Goal: Task Accomplishment & Management: Use online tool/utility

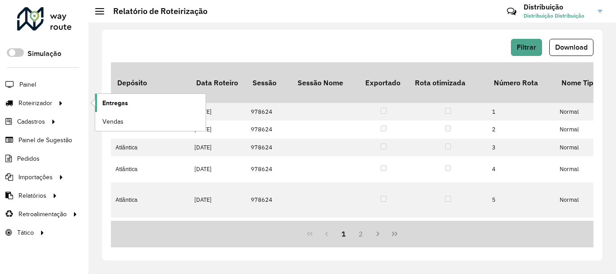
click at [124, 101] on span "Entregas" at bounding box center [115, 102] width 26 height 9
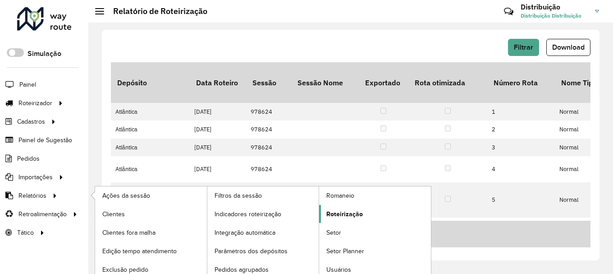
drag, startPoint x: 347, startPoint y: 216, endPoint x: 353, endPoint y: 211, distance: 7.0
click at [347, 216] on span "Roteirização" at bounding box center [344, 213] width 37 height 9
click at [331, 217] on span "Roteirização" at bounding box center [344, 213] width 37 height 9
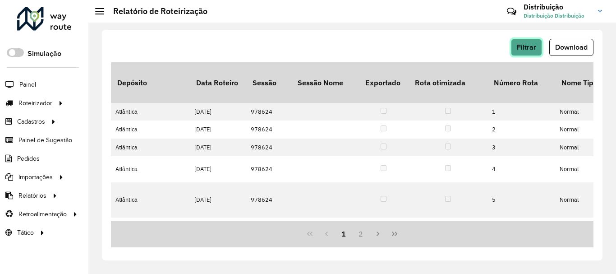
click at [529, 49] on span "Filtrar" at bounding box center [526, 47] width 19 height 8
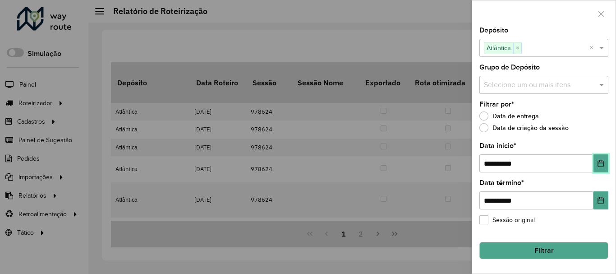
click at [606, 165] on button "Choose Date" at bounding box center [600, 163] width 15 height 18
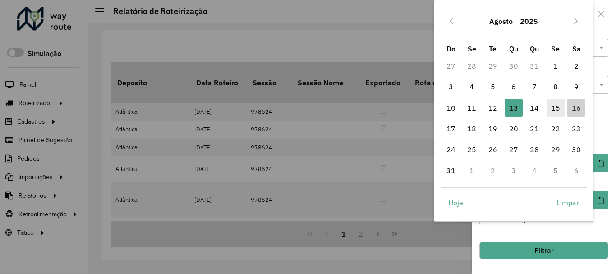
click at [554, 106] on span "15" at bounding box center [555, 108] width 18 height 18
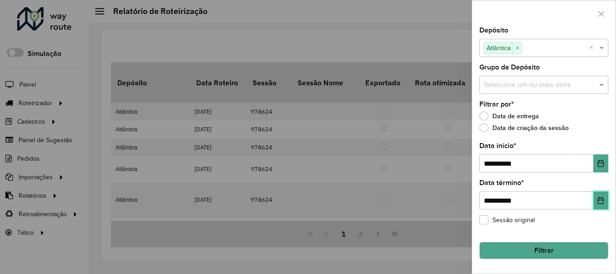
click at [601, 200] on icon "Choose Date" at bounding box center [601, 200] width 6 height 7
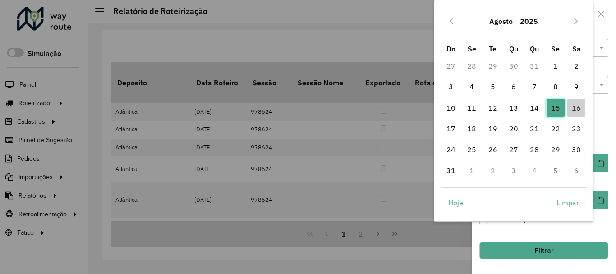
click at [555, 108] on span "15" at bounding box center [555, 108] width 18 height 18
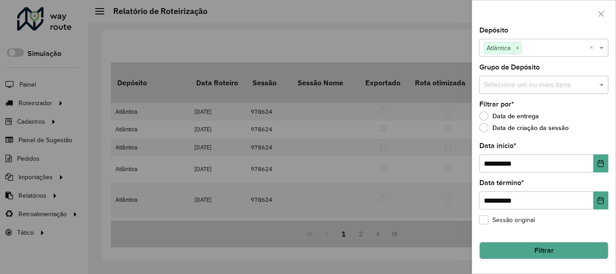
click at [549, 245] on button "Filtrar" at bounding box center [543, 250] width 129 height 17
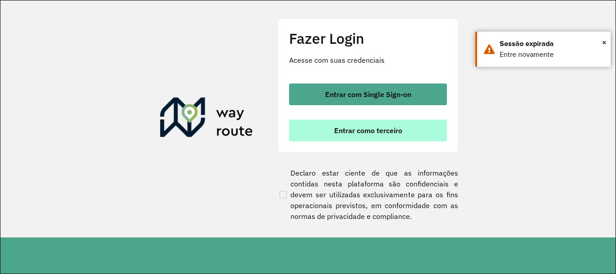
click at [393, 132] on span "Entrar como terceiro" at bounding box center [368, 130] width 68 height 7
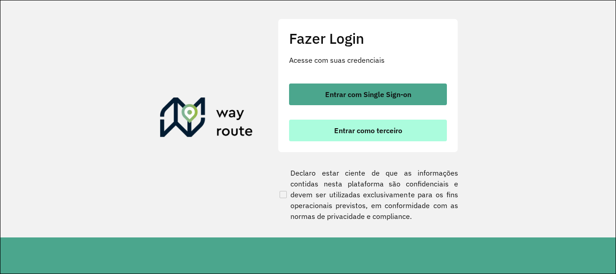
click at [366, 122] on button "Entrar como terceiro" at bounding box center [368, 130] width 158 height 22
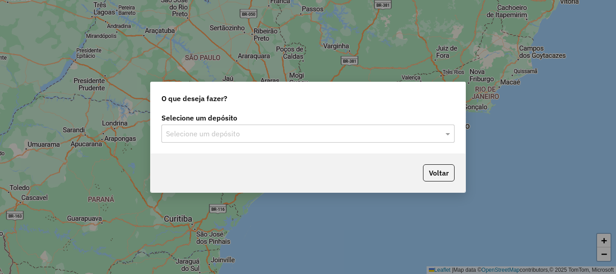
click at [241, 137] on input "text" at bounding box center [299, 133] width 266 height 11
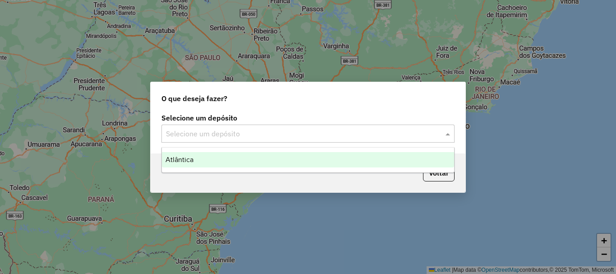
click at [230, 160] on div "Atlântica" at bounding box center [308, 159] width 292 height 15
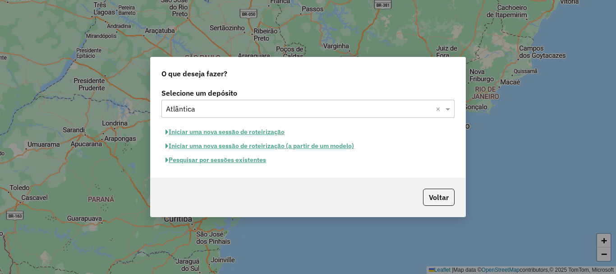
click at [205, 164] on button "Pesquisar por sessões existentes" at bounding box center [215, 160] width 109 height 14
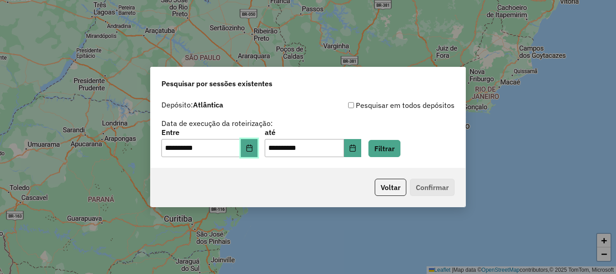
click at [257, 152] on button "Choose Date" at bounding box center [249, 148] width 17 height 18
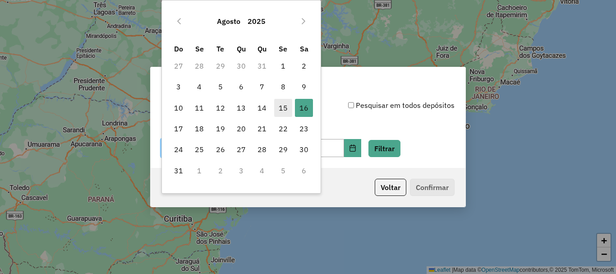
click at [281, 105] on span "15" at bounding box center [283, 108] width 18 height 18
type input "**********"
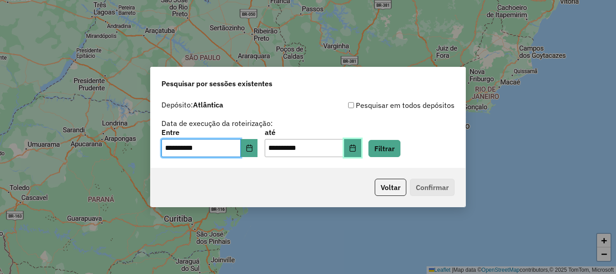
click at [360, 150] on button "Choose Date" at bounding box center [352, 148] width 17 height 18
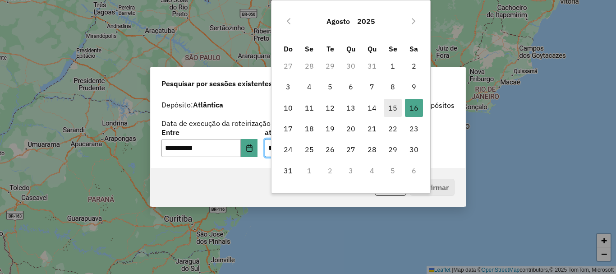
click at [389, 107] on span "15" at bounding box center [393, 108] width 18 height 18
type input "**********"
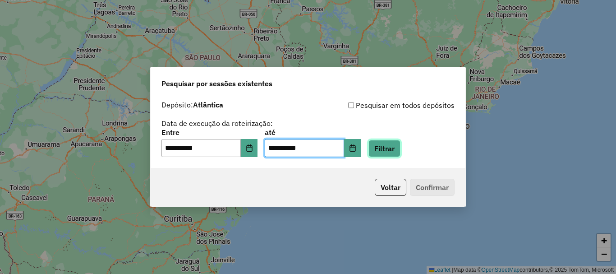
click at [400, 148] on button "Filtrar" at bounding box center [384, 148] width 32 height 17
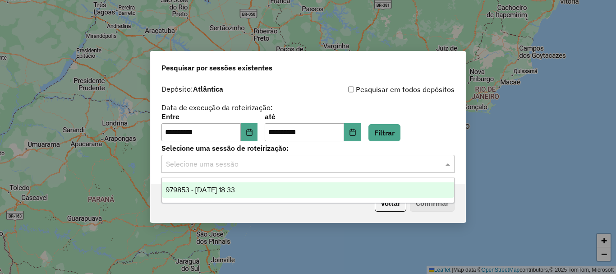
click at [249, 170] on div "Selecione uma sessão" at bounding box center [307, 164] width 293 height 18
click at [235, 187] on span "979853 - 15/08/2025 18:33" at bounding box center [199, 190] width 69 height 8
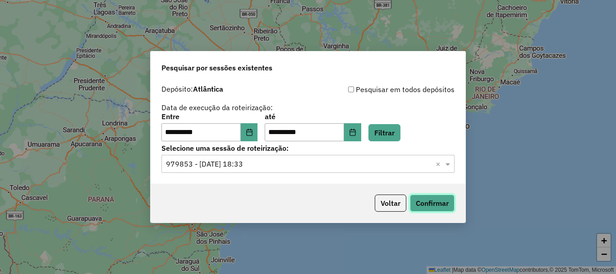
click at [431, 211] on button "Confirmar" at bounding box center [432, 202] width 45 height 17
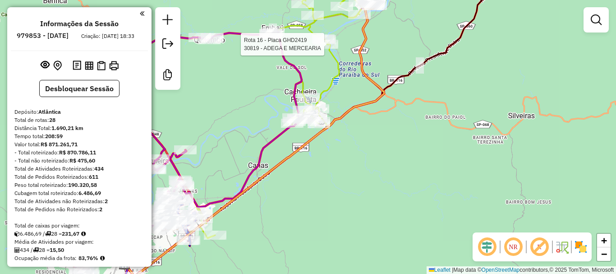
select select "**********"
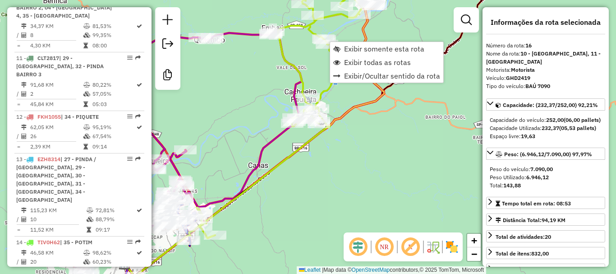
scroll to position [1161, 0]
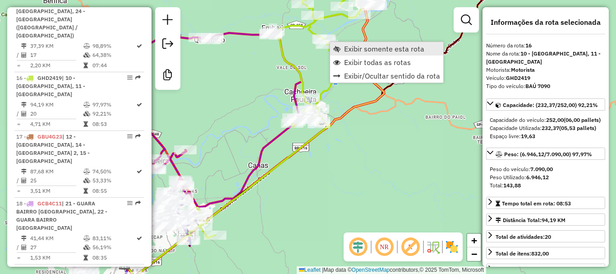
click at [384, 49] on span "Exibir somente esta rota" at bounding box center [384, 48] width 80 height 7
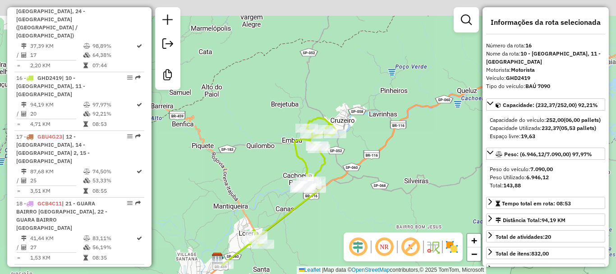
drag, startPoint x: 409, startPoint y: 123, endPoint x: 310, endPoint y: 208, distance: 130.4
click at [310, 208] on div "Janela de atendimento Grade de atendimento Capacidade Transportadoras Veículos …" at bounding box center [308, 137] width 616 height 274
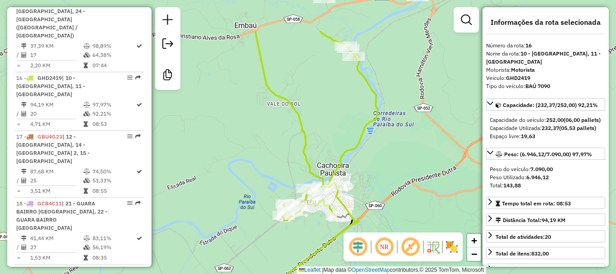
drag, startPoint x: 318, startPoint y: 174, endPoint x: 316, endPoint y: 232, distance: 58.7
click at [316, 232] on div "Janela de atendimento Grade de atendimento Capacidade Transportadoras Veículos …" at bounding box center [308, 137] width 616 height 274
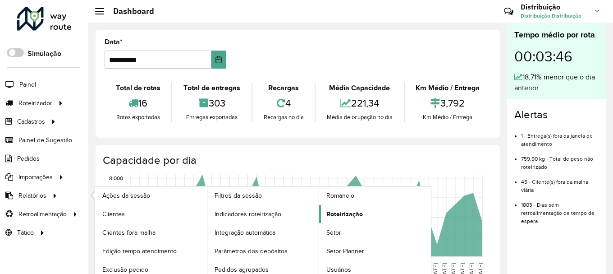
click at [340, 215] on span "Roteirização" at bounding box center [344, 213] width 37 height 9
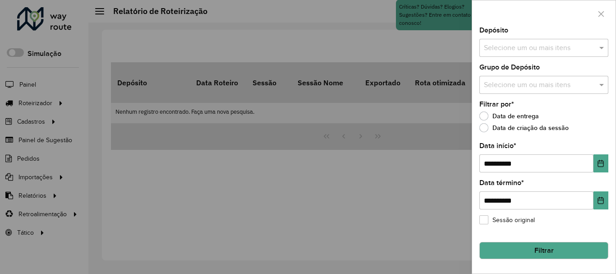
click at [532, 47] on input "text" at bounding box center [539, 48] width 115 height 11
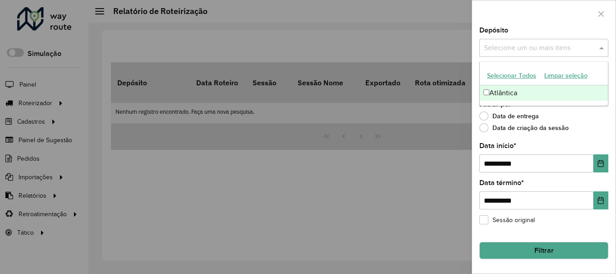
click at [522, 89] on div "Atlântica" at bounding box center [544, 92] width 128 height 15
click at [566, 142] on div "**********" at bounding box center [543, 150] width 143 height 246
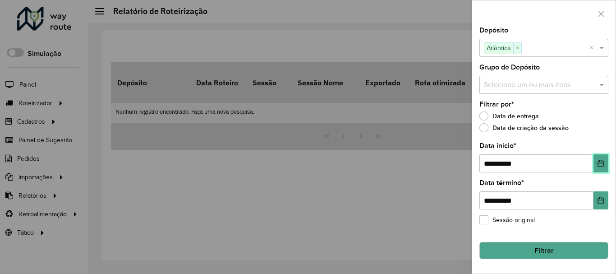
click at [598, 165] on icon "Choose Date" at bounding box center [601, 163] width 6 height 7
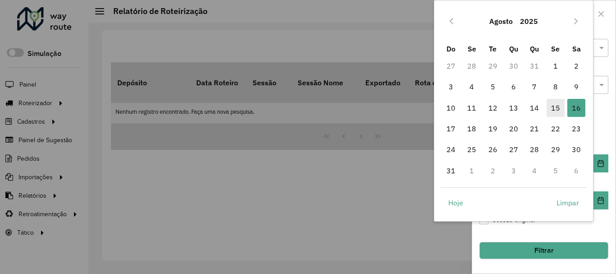
click at [559, 110] on span "15" at bounding box center [555, 108] width 18 height 18
type input "**********"
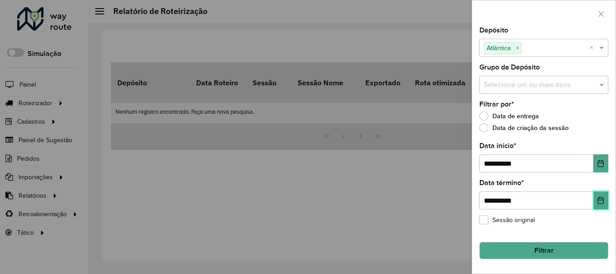
click at [599, 202] on icon "Choose Date" at bounding box center [600, 200] width 7 height 7
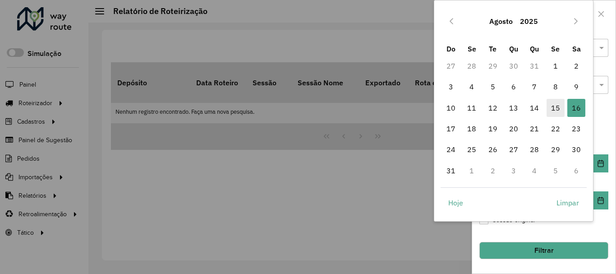
click at [558, 109] on span "15" at bounding box center [555, 108] width 18 height 18
type input "**********"
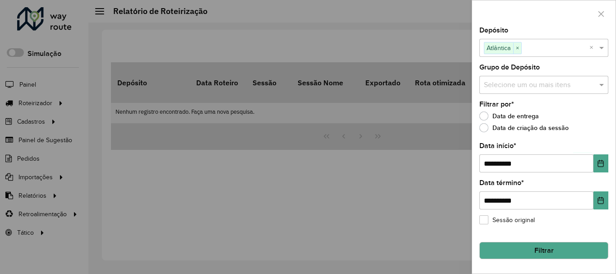
click at [554, 249] on button "Filtrar" at bounding box center [543, 250] width 129 height 17
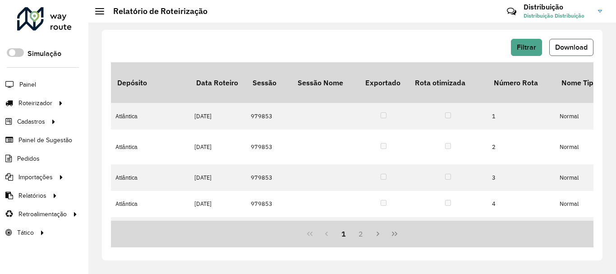
click at [564, 47] on span "Download" at bounding box center [571, 47] width 32 height 8
